Goal: Entertainment & Leisure: Consume media (video, audio)

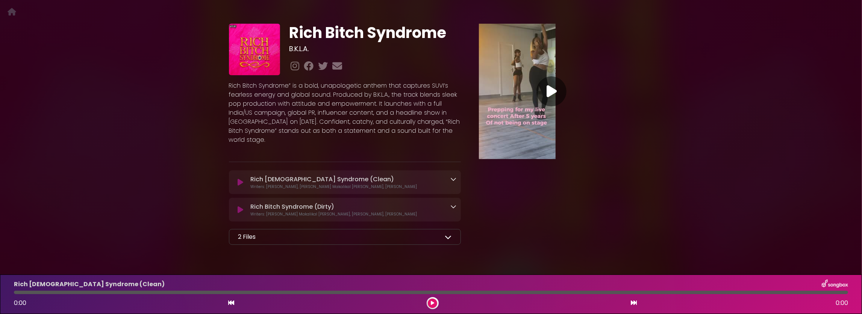
scroll to position [34, 0]
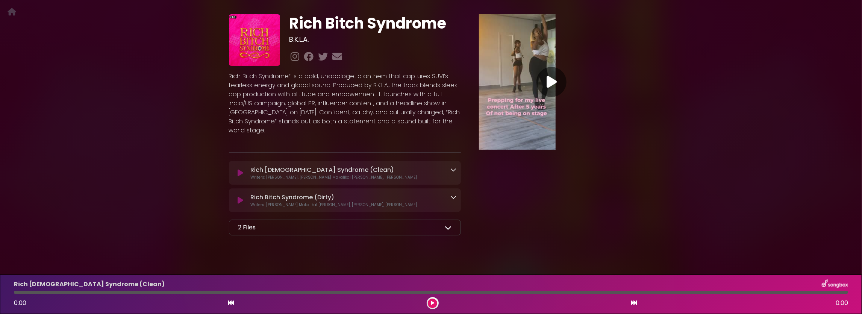
click at [427, 223] on div "2 Files" at bounding box center [345, 227] width 214 height 9
click at [445, 224] on icon at bounding box center [448, 227] width 7 height 7
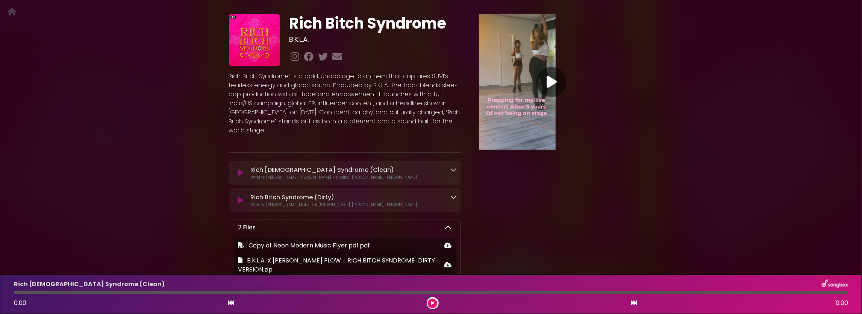
click at [440, 223] on div "2 Files" at bounding box center [345, 227] width 214 height 9
click at [445, 224] on icon at bounding box center [448, 227] width 7 height 7
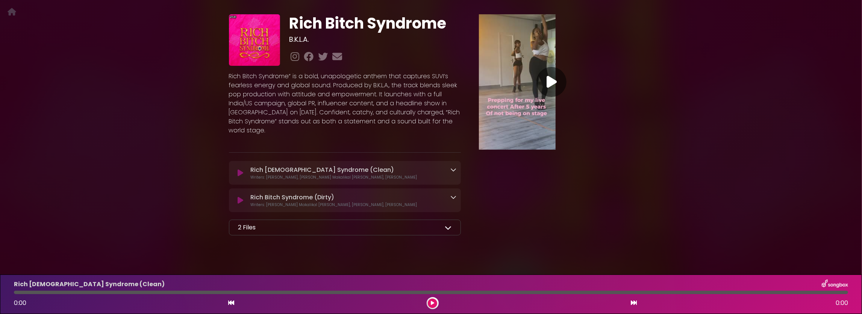
click at [361, 223] on div "2 Files" at bounding box center [345, 227] width 214 height 9
drag, startPoint x: 361, startPoint y: 218, endPoint x: 355, endPoint y: 217, distance: 6.9
click at [358, 223] on div "2 Files" at bounding box center [345, 227] width 214 height 9
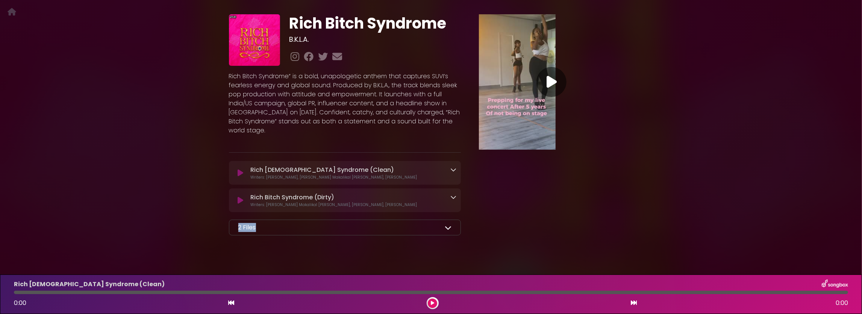
drag, startPoint x: 250, startPoint y: 220, endPoint x: 231, endPoint y: 221, distance: 19.2
click at [231, 221] on div "2 Files Copy of Neon Modern Music Flyer.pdf.pdf B.K.L.A. X [PERSON_NAME] FLOW -…" at bounding box center [345, 228] width 232 height 16
click at [256, 223] on div "2 Files" at bounding box center [345, 227] width 214 height 9
click at [450, 194] on icon at bounding box center [453, 197] width 6 height 6
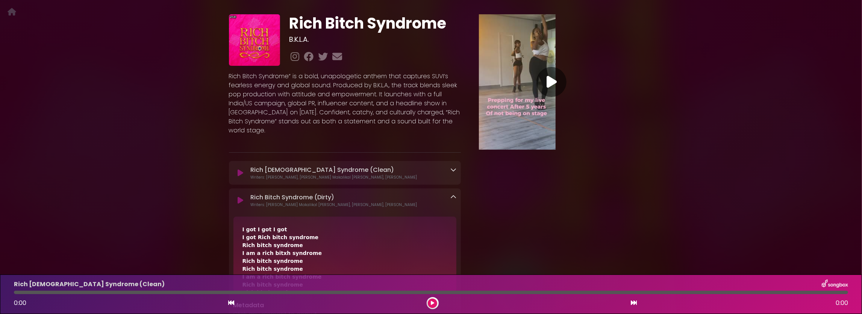
click at [450, 194] on icon at bounding box center [453, 197] width 6 height 6
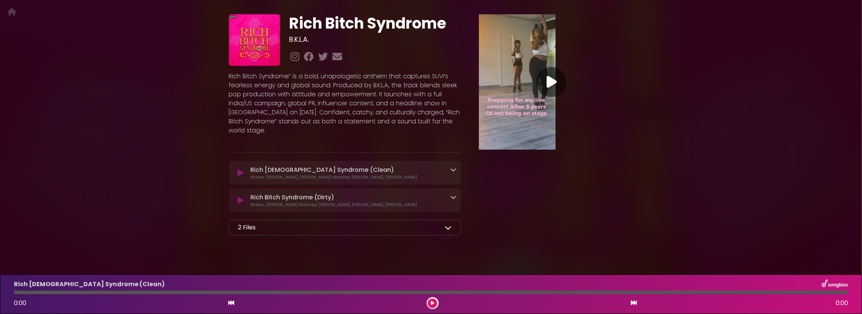
click at [409, 193] on div "Rich Bitch Syndrome (Dirty) Loading Track..." at bounding box center [351, 197] width 209 height 9
click at [450, 167] on icon at bounding box center [453, 170] width 6 height 6
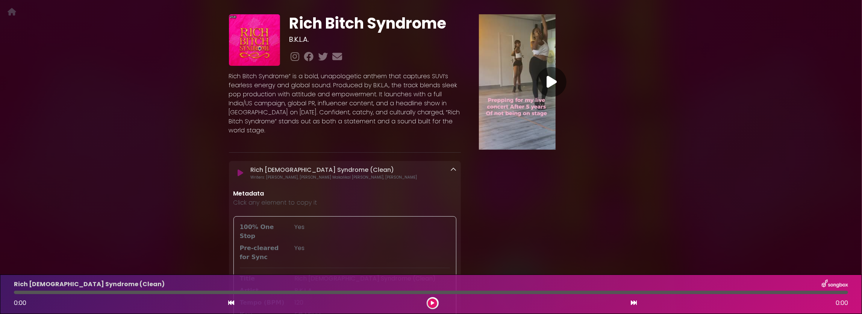
click at [450, 167] on icon at bounding box center [453, 170] width 6 height 6
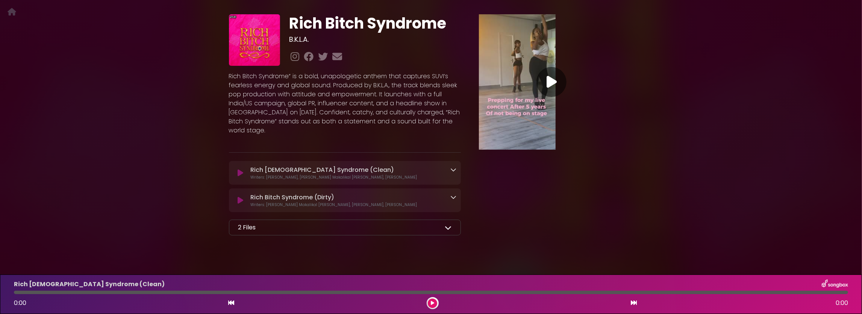
click at [450, 167] on icon at bounding box center [453, 170] width 6 height 6
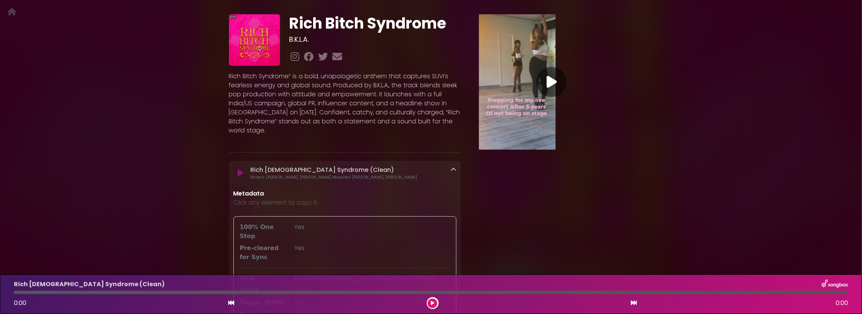
click at [450, 167] on icon at bounding box center [453, 170] width 6 height 6
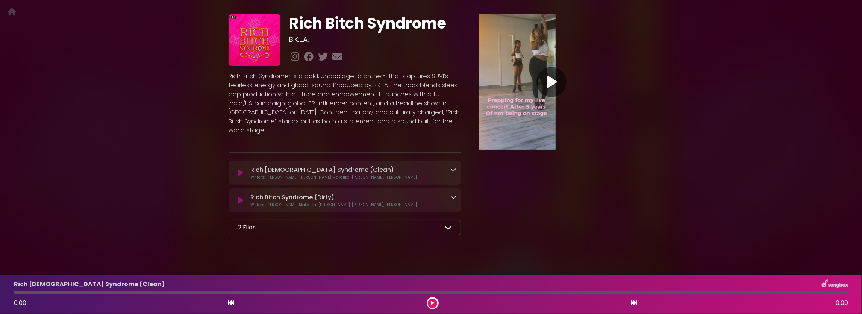
click at [450, 167] on icon at bounding box center [453, 170] width 6 height 6
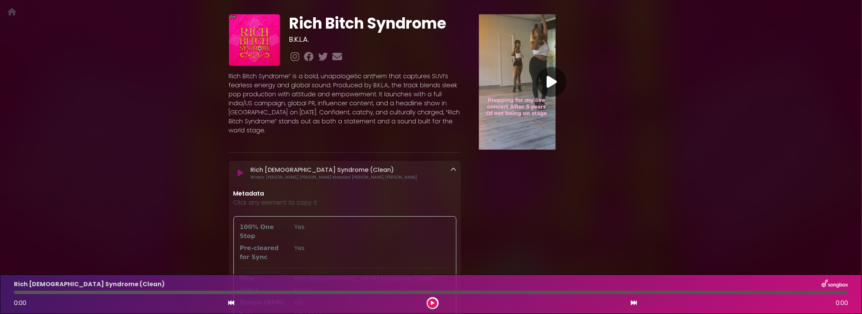
click at [450, 167] on icon at bounding box center [453, 170] width 6 height 6
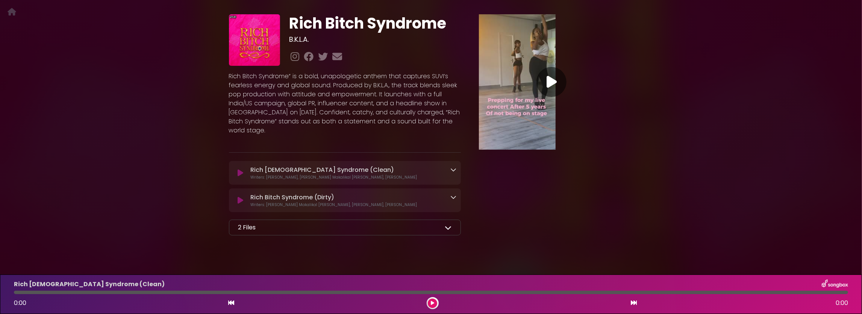
click at [452, 194] on icon at bounding box center [453, 197] width 6 height 6
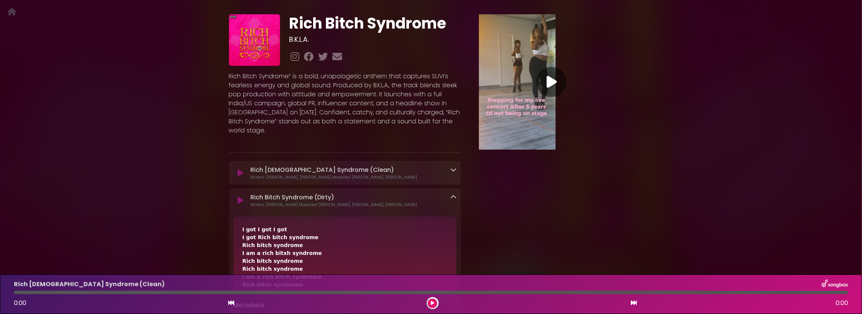
click at [452, 194] on icon at bounding box center [453, 197] width 6 height 6
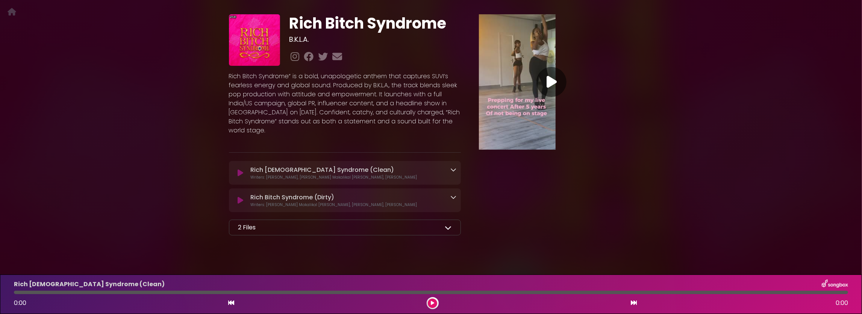
click at [452, 194] on icon at bounding box center [453, 197] width 6 height 6
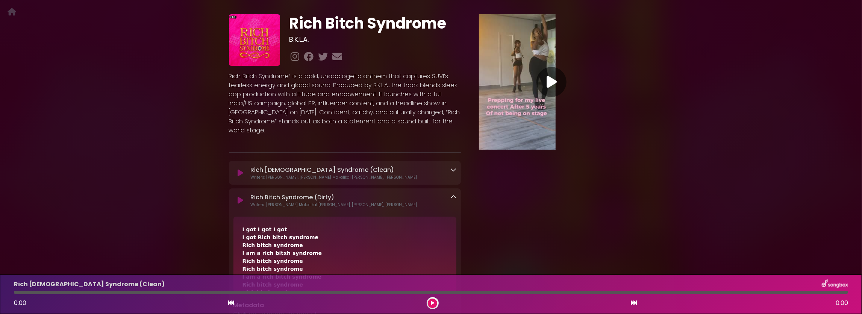
click at [452, 194] on icon at bounding box center [453, 197] width 6 height 6
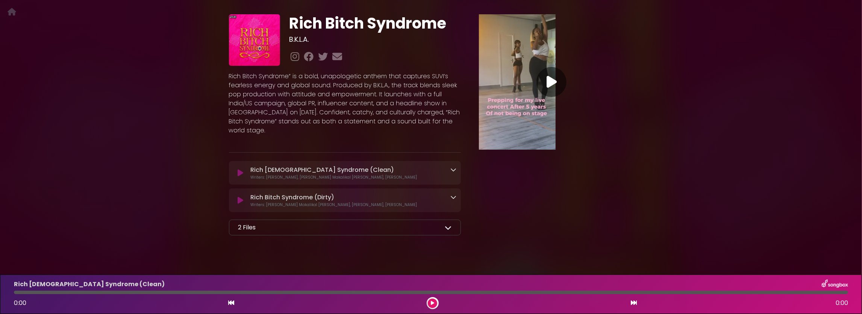
click at [446, 224] on icon at bounding box center [448, 227] width 7 height 7
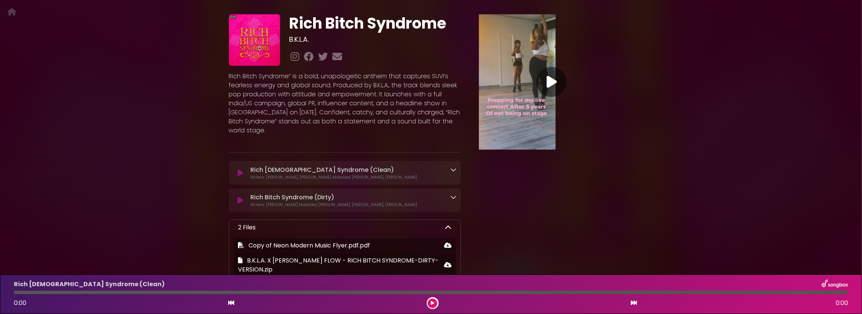
click at [553, 78] on icon at bounding box center [552, 82] width 10 height 14
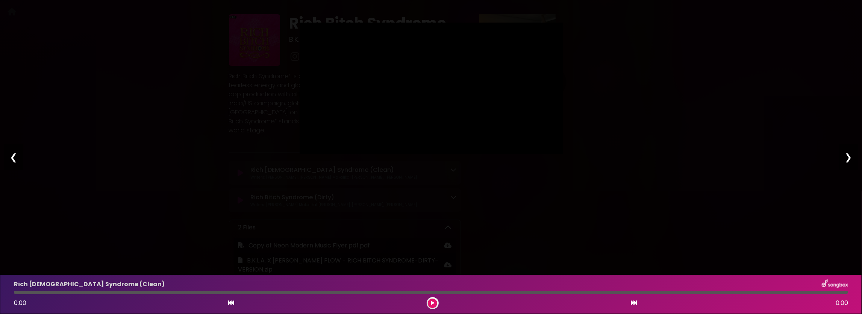
type input "****"
click at [778, 123] on div "Pause Play % buffered 00:00 00:01 02:23 Exit fullscreen Enter fullscreen Play ❮…" at bounding box center [431, 157] width 862 height 314
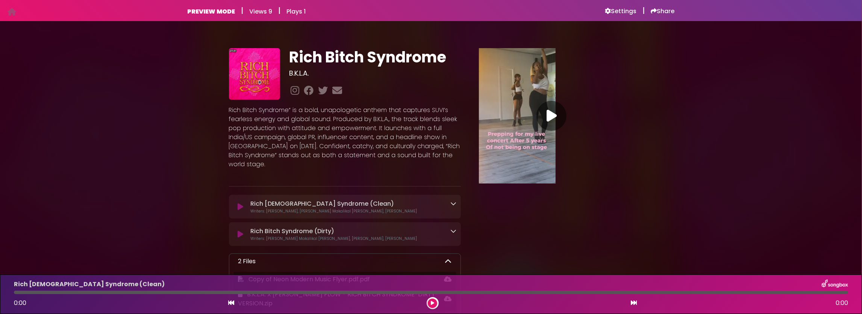
scroll to position [79, 0]
